Goal: Complete application form

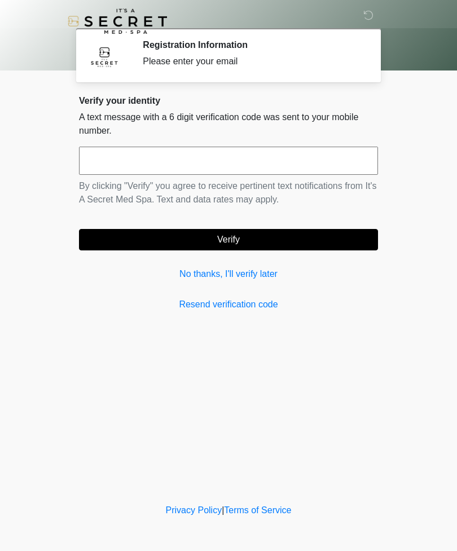
click at [311, 163] on input "text" at bounding box center [228, 161] width 299 height 28
type input "******"
click at [318, 240] on button "Verify" at bounding box center [228, 239] width 299 height 21
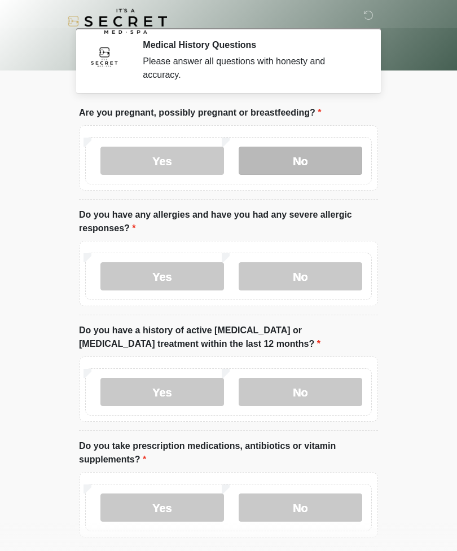
click at [338, 147] on label "No" at bounding box center [301, 161] width 124 height 28
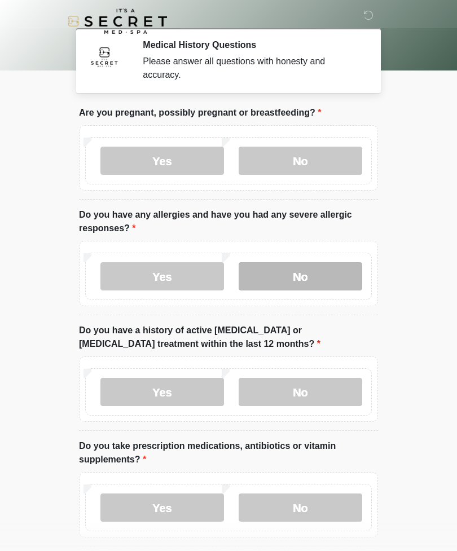
click at [331, 282] on label "No" at bounding box center [301, 276] width 124 height 28
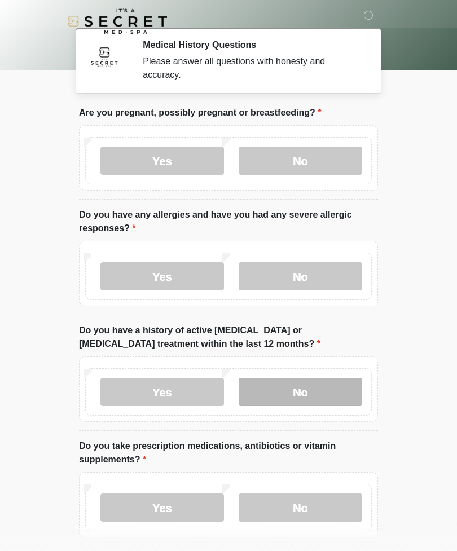
click at [335, 395] on label "No" at bounding box center [301, 392] width 124 height 28
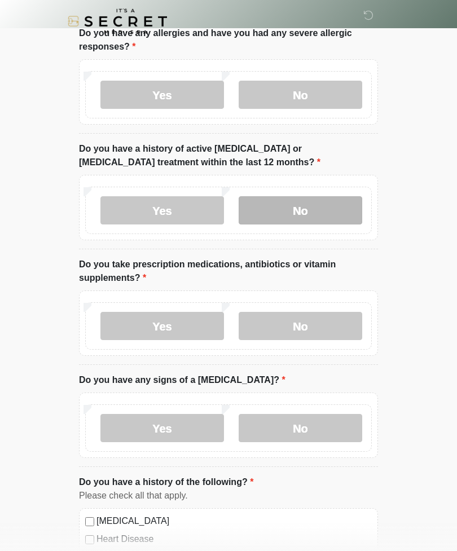
scroll to position [186, 0]
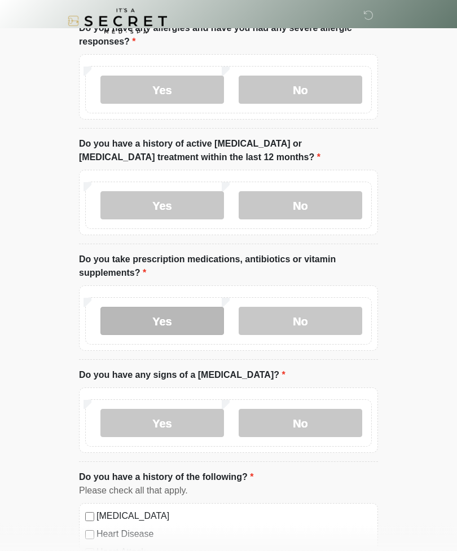
click at [189, 319] on label "Yes" at bounding box center [162, 321] width 124 height 28
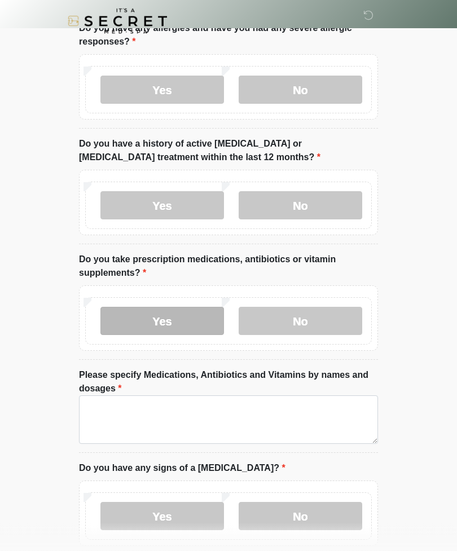
scroll to position [187, 0]
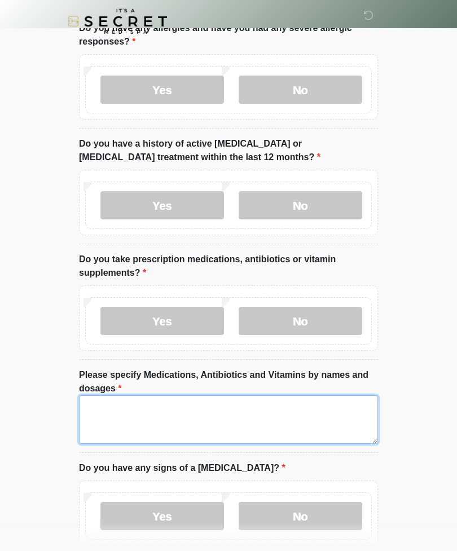
click at [260, 428] on textarea "Please specify Medications, Antibiotics and Vitamins by names and dosages" at bounding box center [228, 419] width 299 height 49
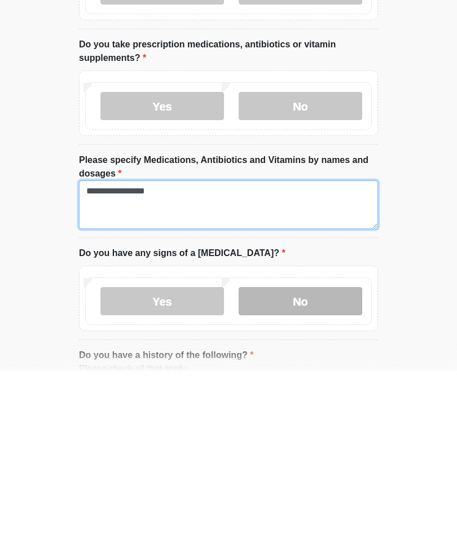
type textarea "**********"
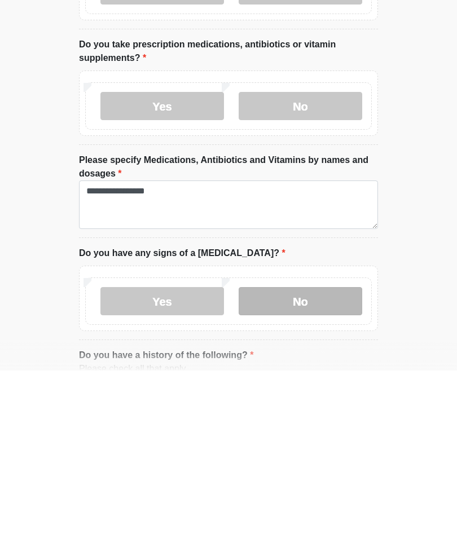
click at [328, 468] on label "No" at bounding box center [301, 482] width 124 height 28
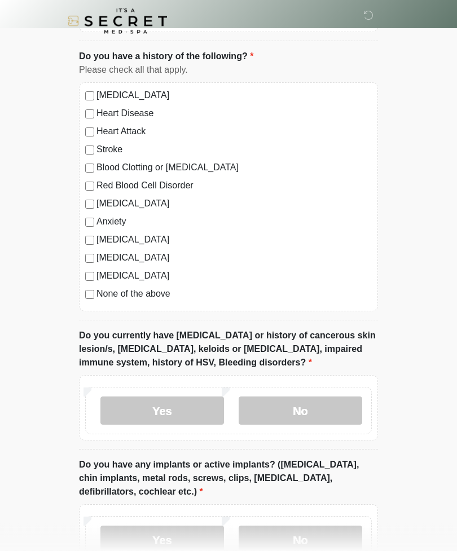
scroll to position [701, 0]
click at [344, 406] on label "No" at bounding box center [301, 411] width 124 height 28
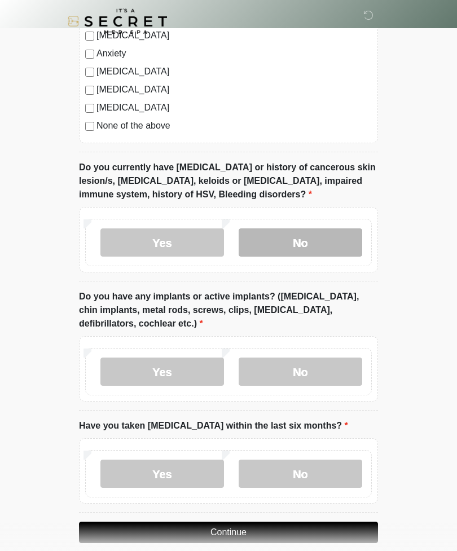
scroll to position [883, 0]
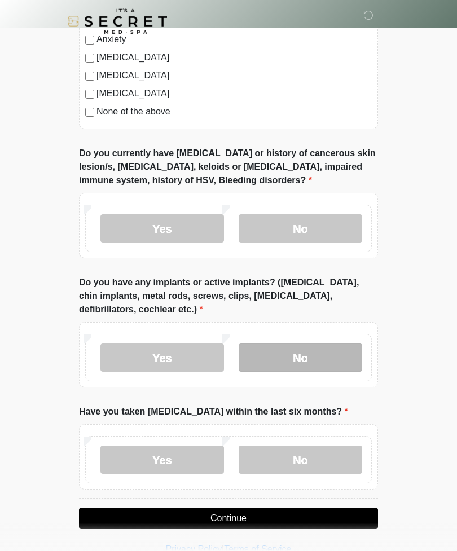
click at [321, 356] on label "No" at bounding box center [301, 358] width 124 height 28
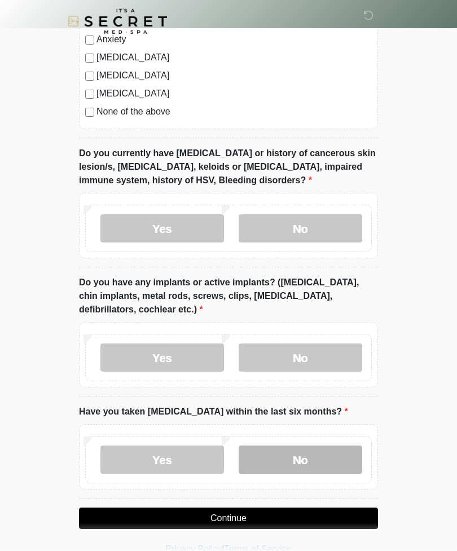
click at [335, 459] on label "No" at bounding box center [301, 460] width 124 height 28
click at [343, 517] on button "Continue" at bounding box center [228, 518] width 299 height 21
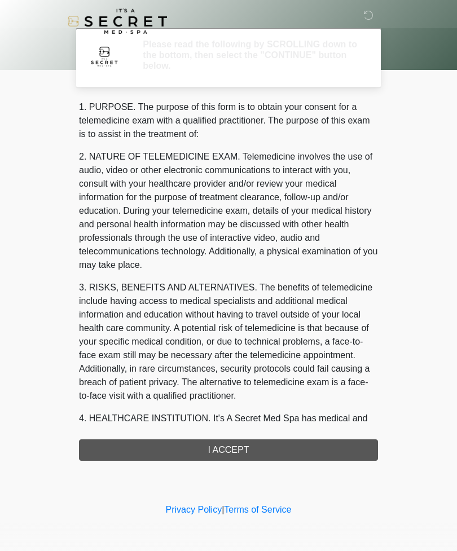
scroll to position [0, 0]
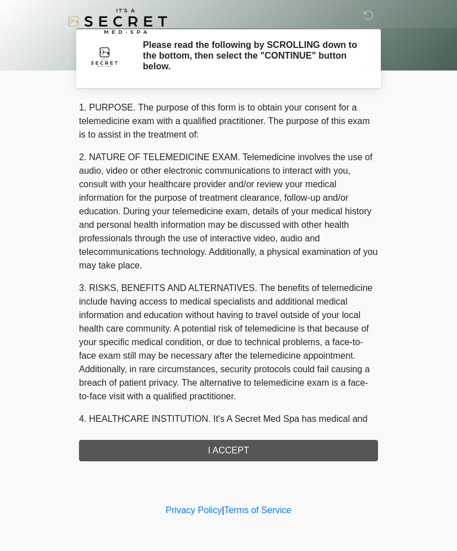
click at [335, 452] on div "1. PURPOSE. The purpose of this form is to obtain your consent for a telemedici…" at bounding box center [228, 281] width 299 height 361
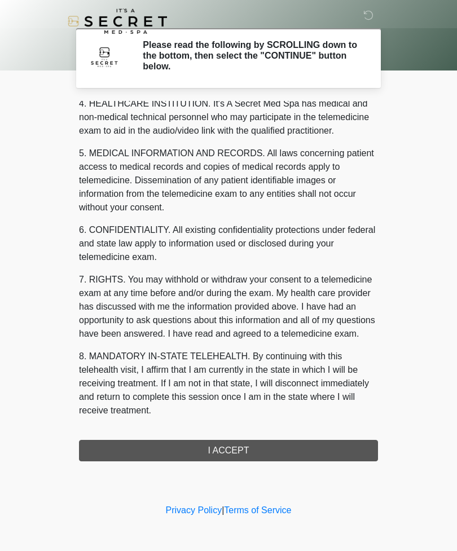
scroll to position [329, 0]
click at [230, 449] on button "I ACCEPT" at bounding box center [228, 450] width 299 height 21
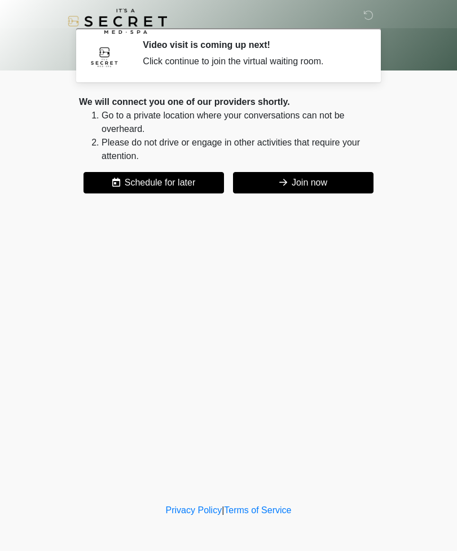
click at [334, 187] on button "Join now" at bounding box center [303, 182] width 140 height 21
